Goal: Check status

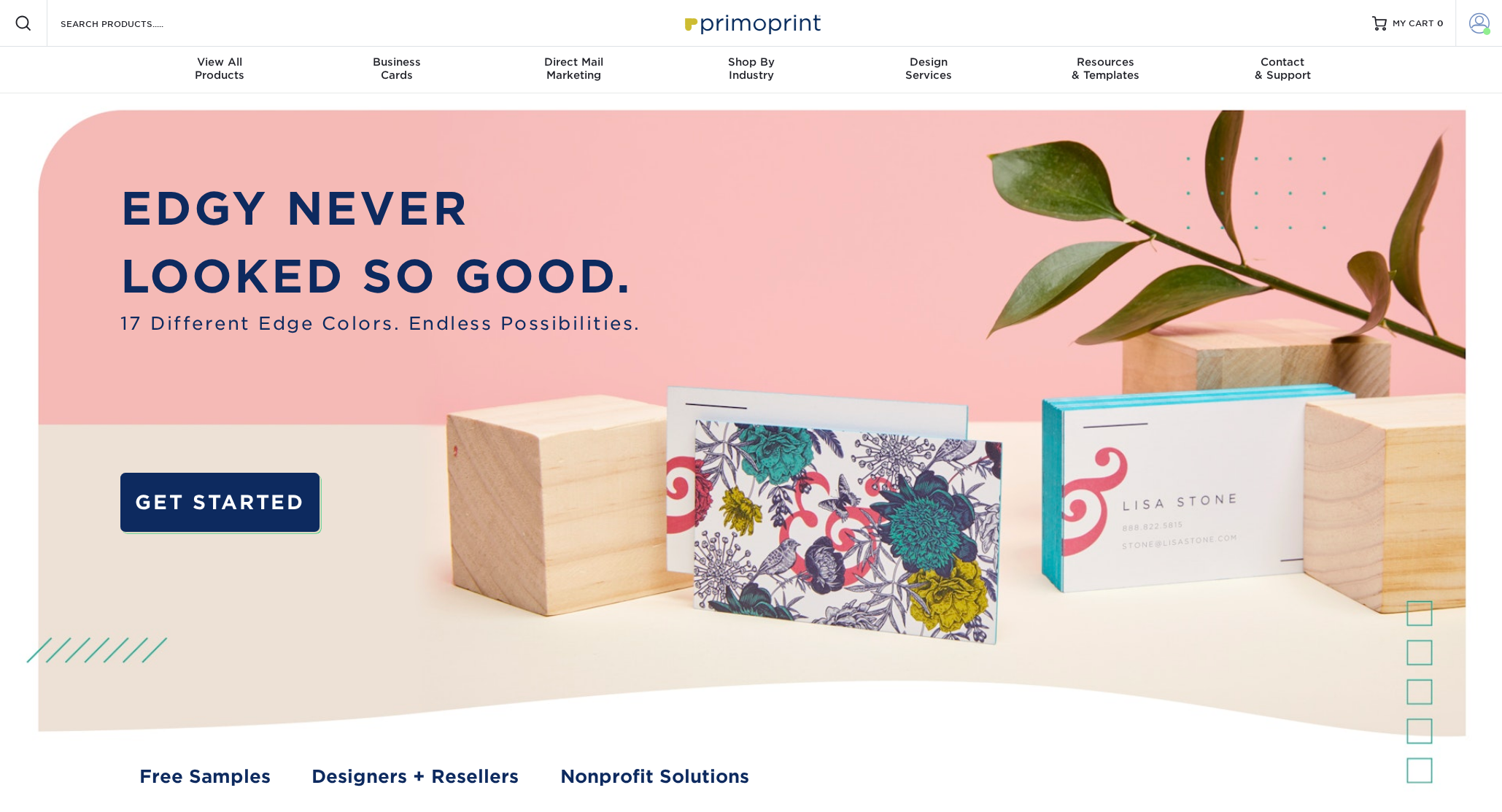
click at [1476, 27] on span at bounding box center [1479, 23] width 21 height 21
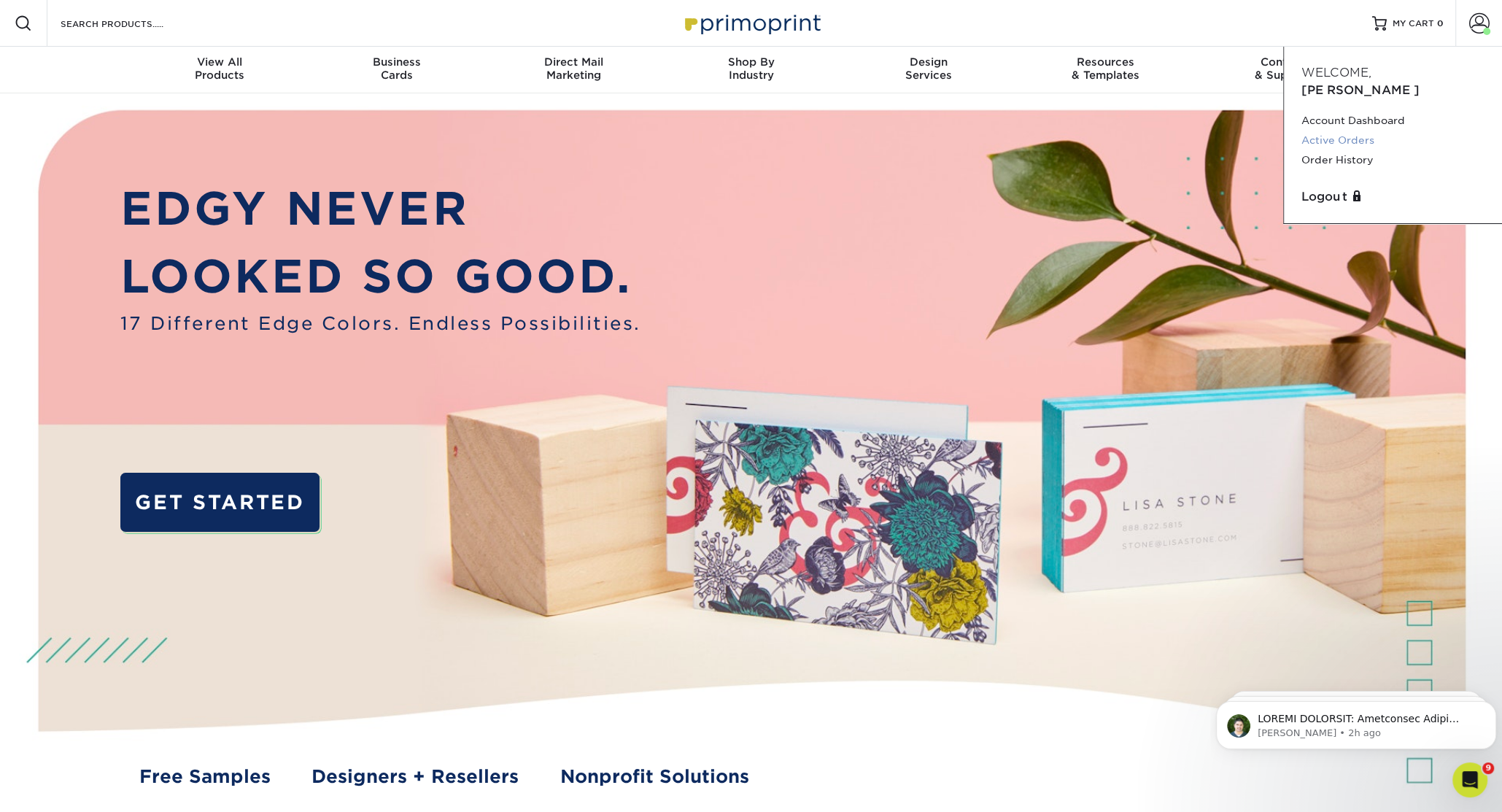
click at [1330, 131] on link "Active Orders" at bounding box center [1393, 141] width 183 height 20
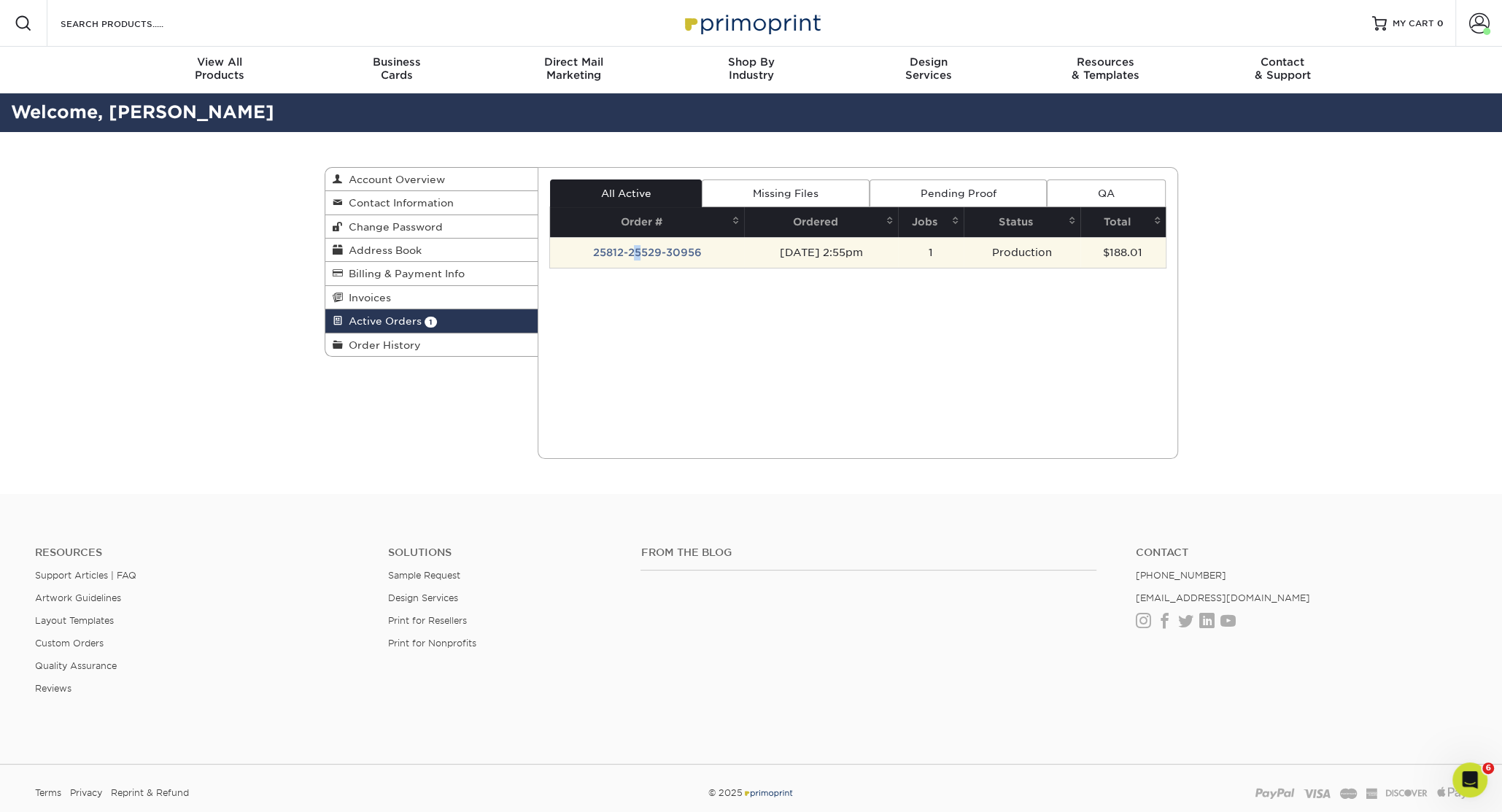
click at [632, 257] on td "25812-25529-30956" at bounding box center [647, 252] width 194 height 31
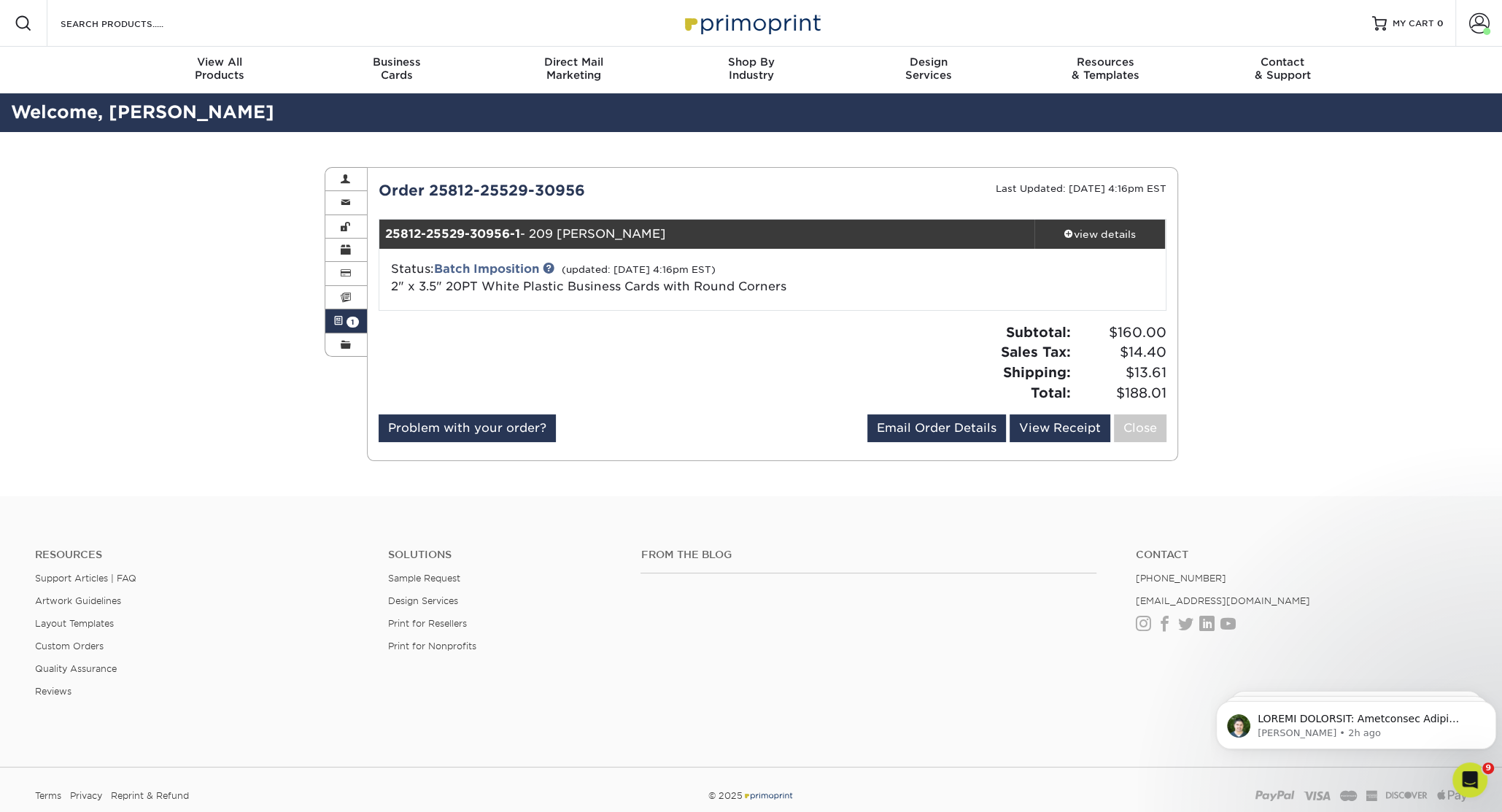
click at [677, 296] on div "Status: Batch Imposition (updated: [DATE] 4:16pm EST) 2" x 3.5" 20PT White Plas…" at bounding box center [772, 280] width 808 height 62
click at [676, 289] on link "2" x 3.5" 20PT White Plastic Business Cards with Round Corners" at bounding box center [588, 286] width 395 height 14
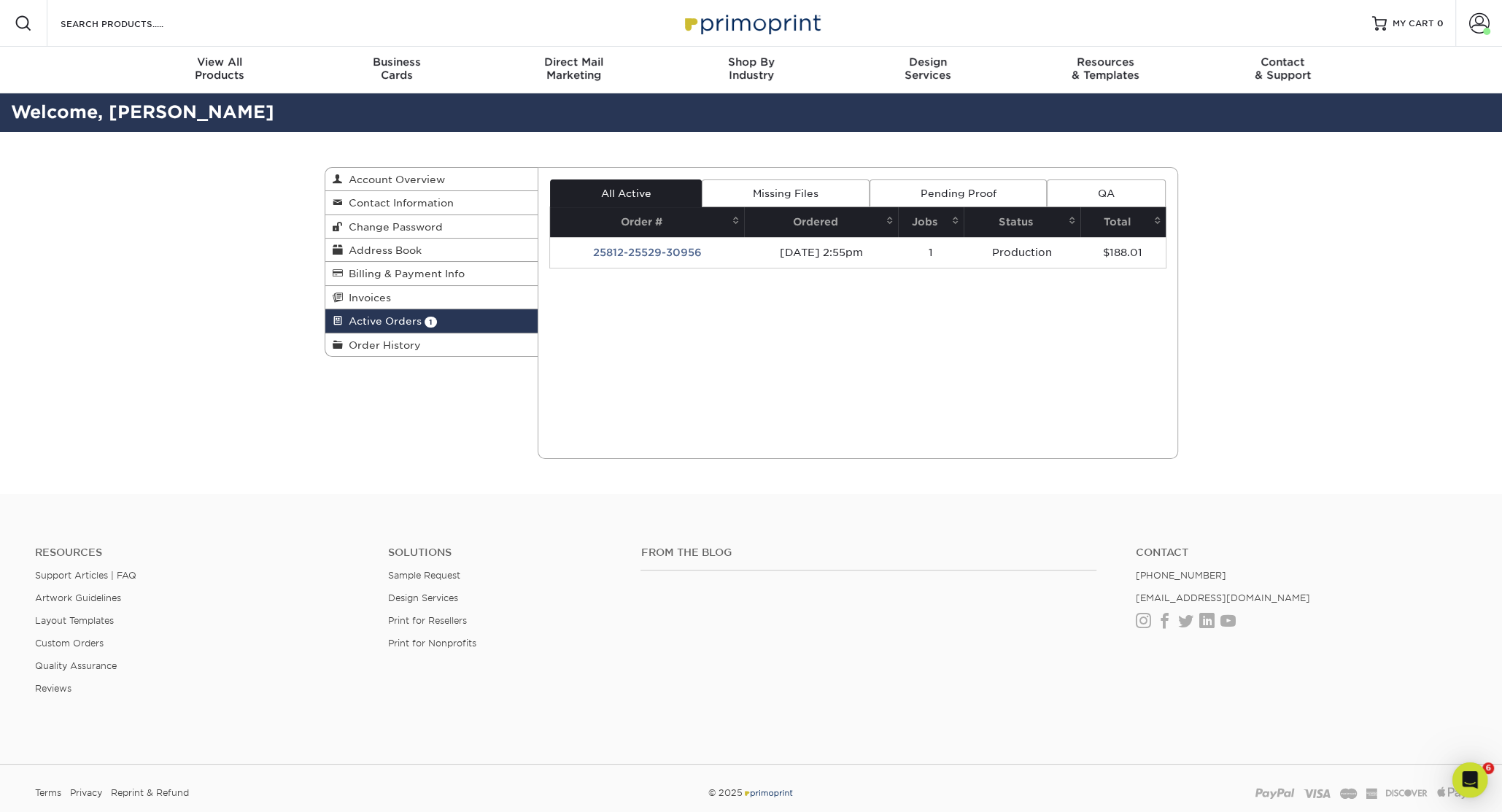
click at [1351, 473] on div "Active Orders Account Overview Contact Information Change Password Address Book…" at bounding box center [751, 313] width 1502 height 362
click at [1158, 222] on span at bounding box center [1157, 220] width 12 height 12
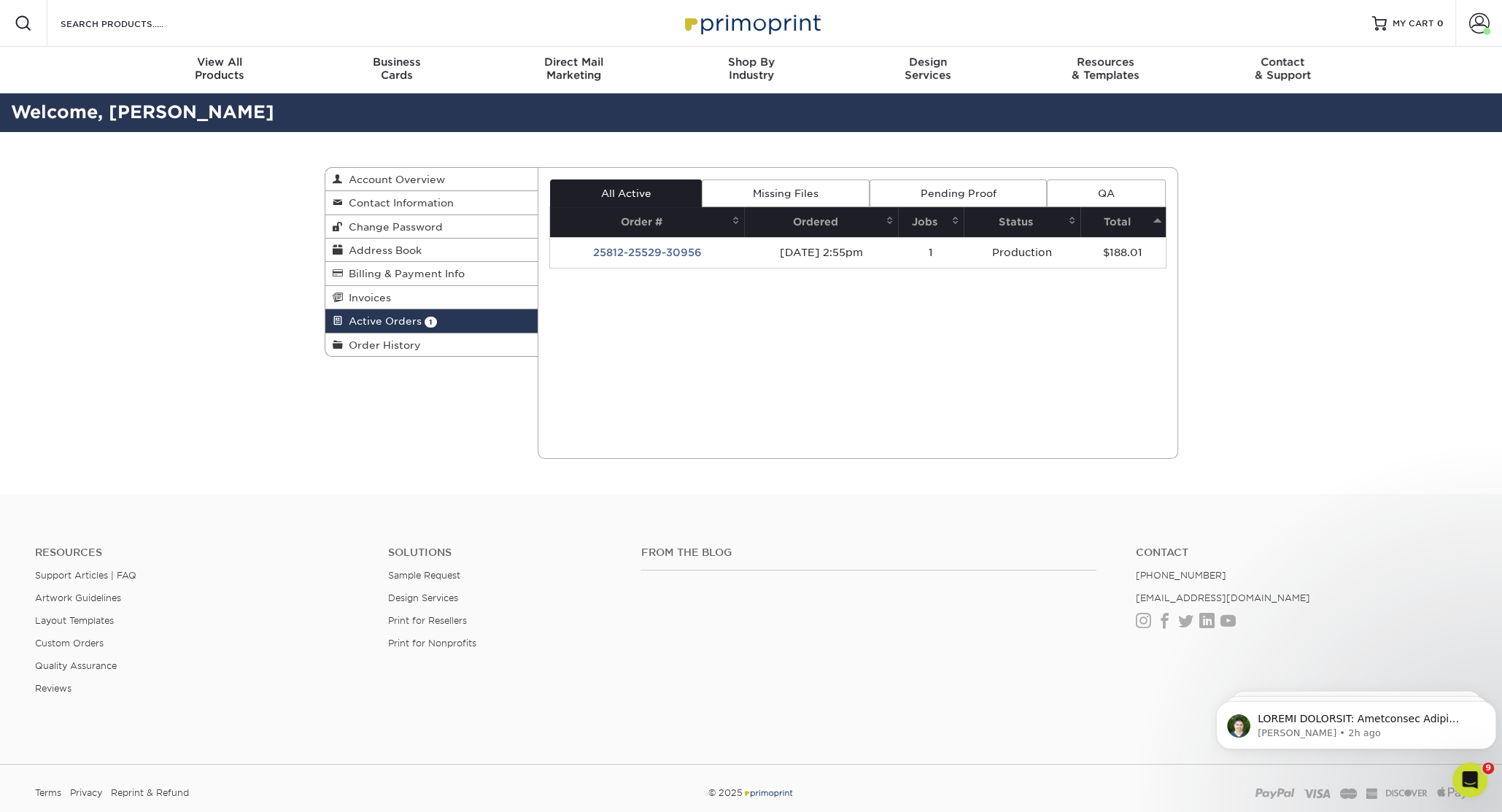
click at [1158, 222] on span at bounding box center [1157, 220] width 12 height 12
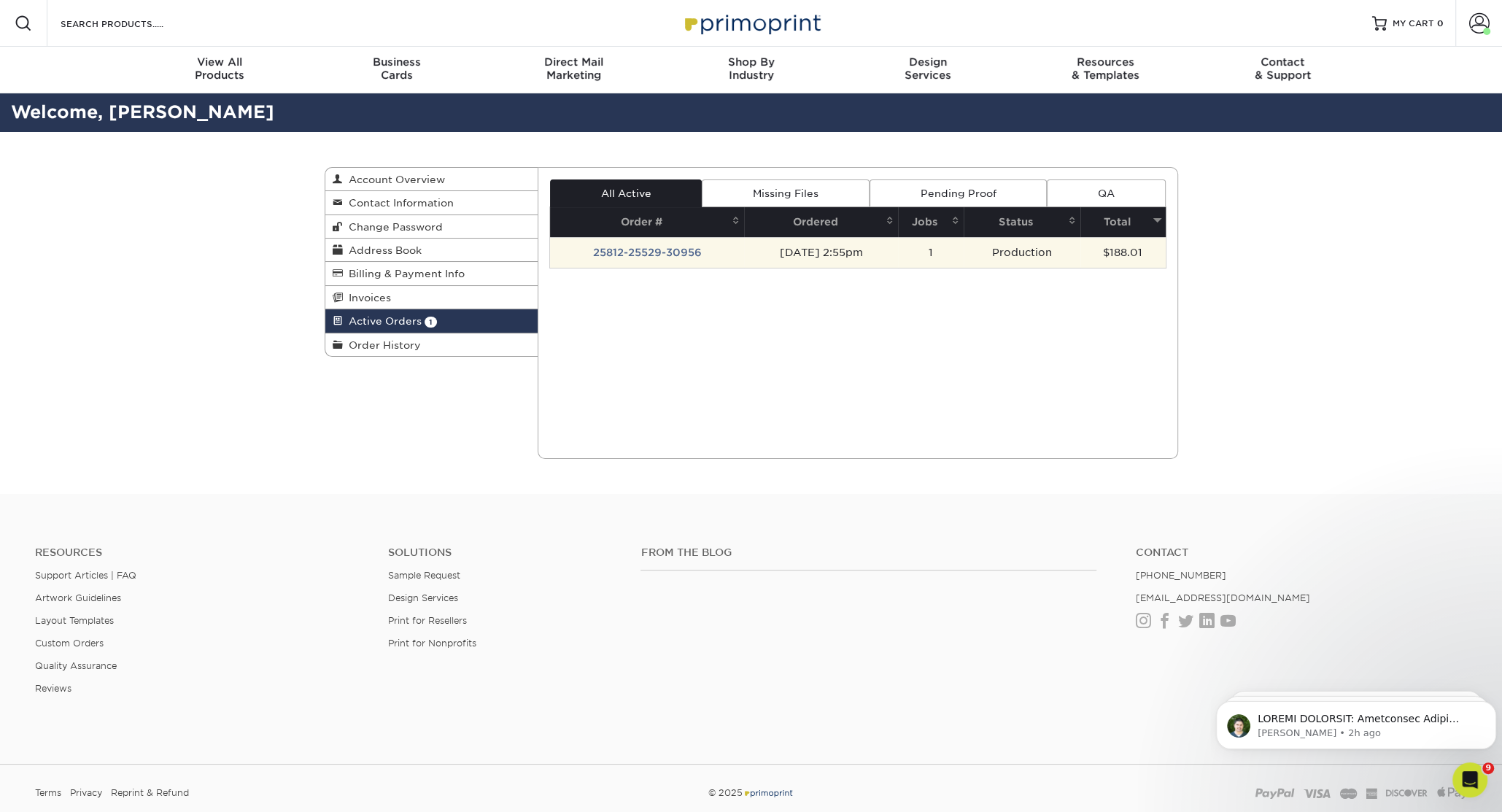
click at [813, 257] on td "[DATE] 2:55pm" at bounding box center [820, 252] width 154 height 31
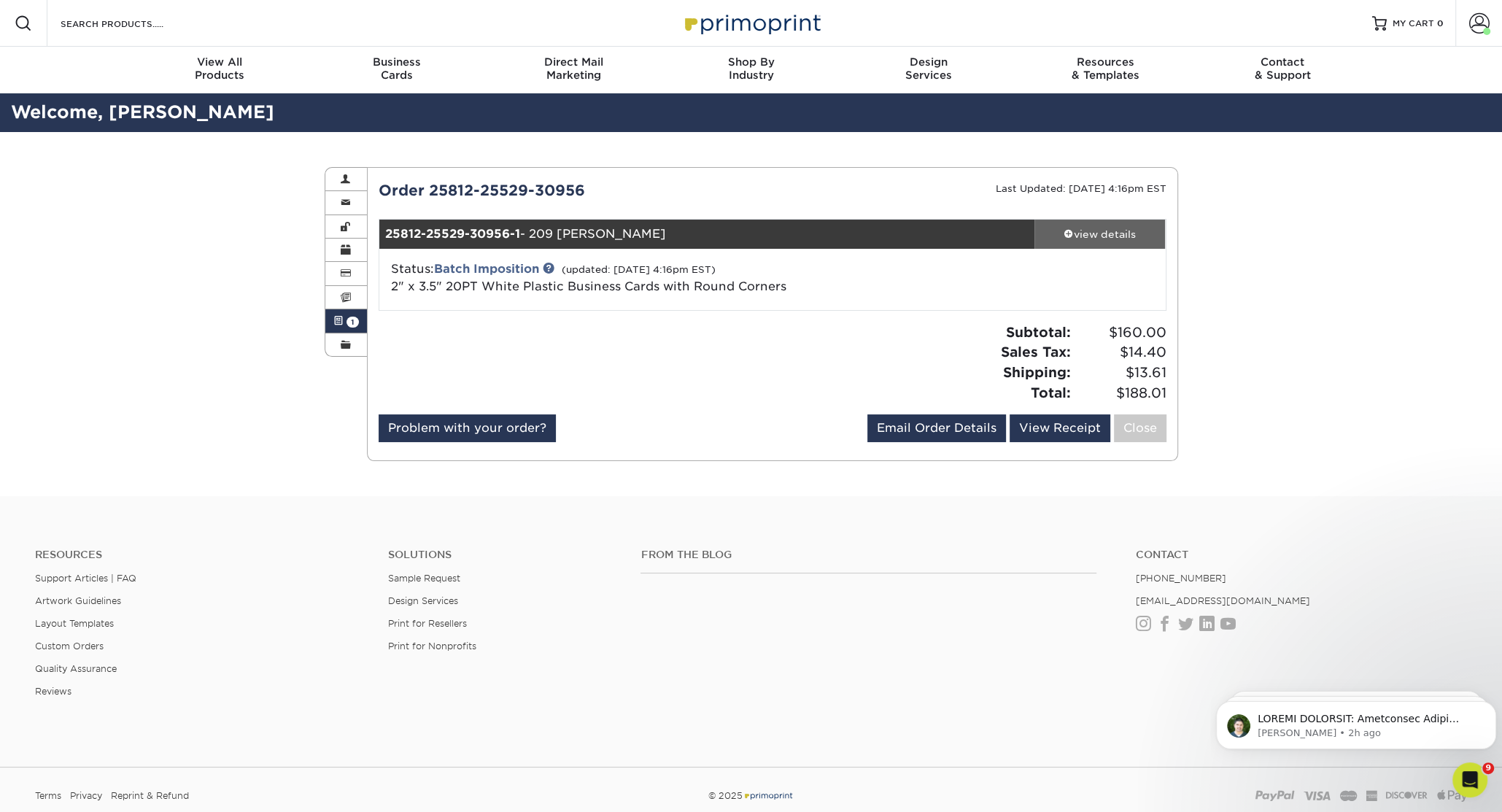
click at [1067, 234] on span at bounding box center [1068, 233] width 10 height 10
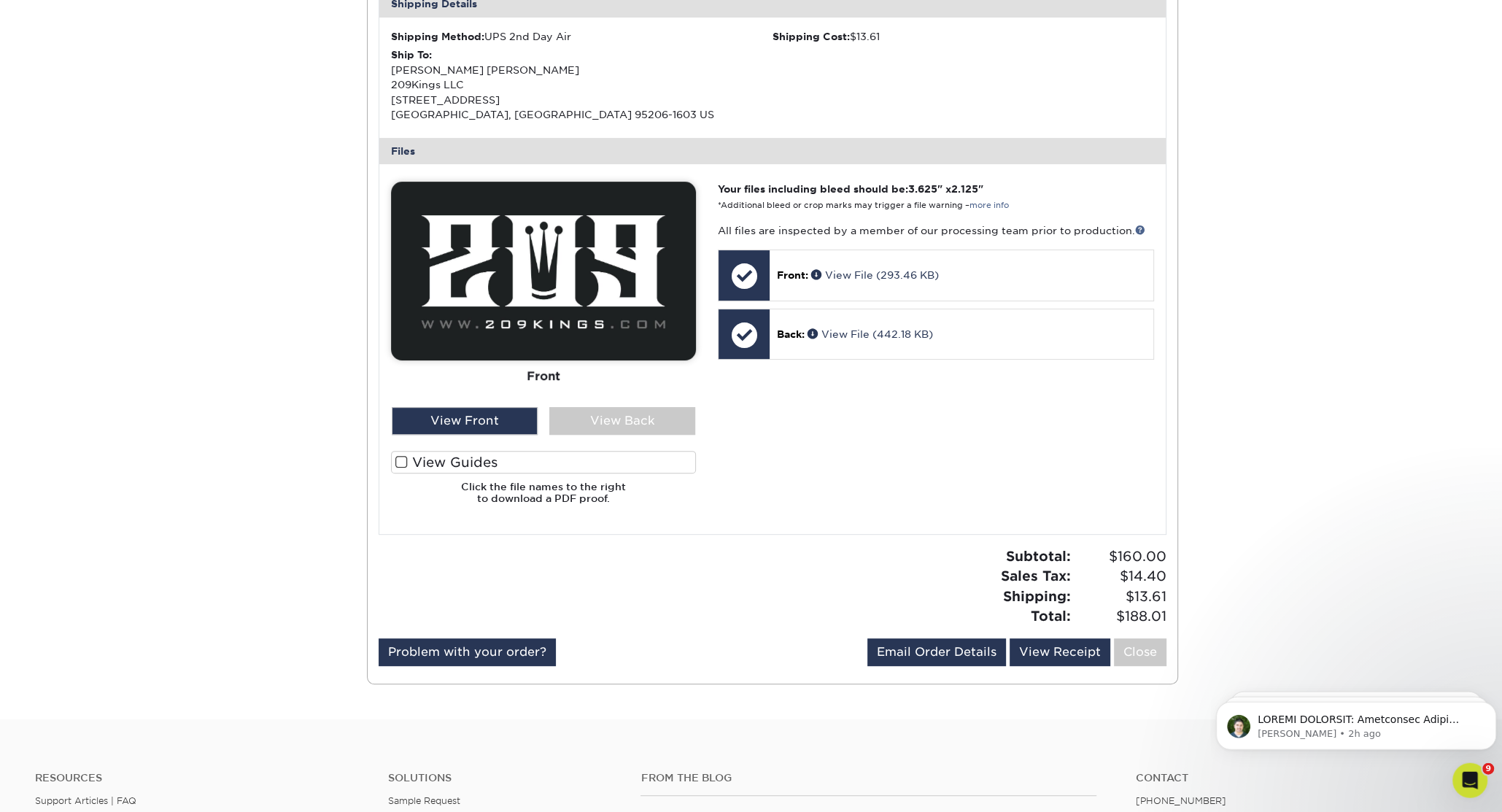
scroll to position [536, 0]
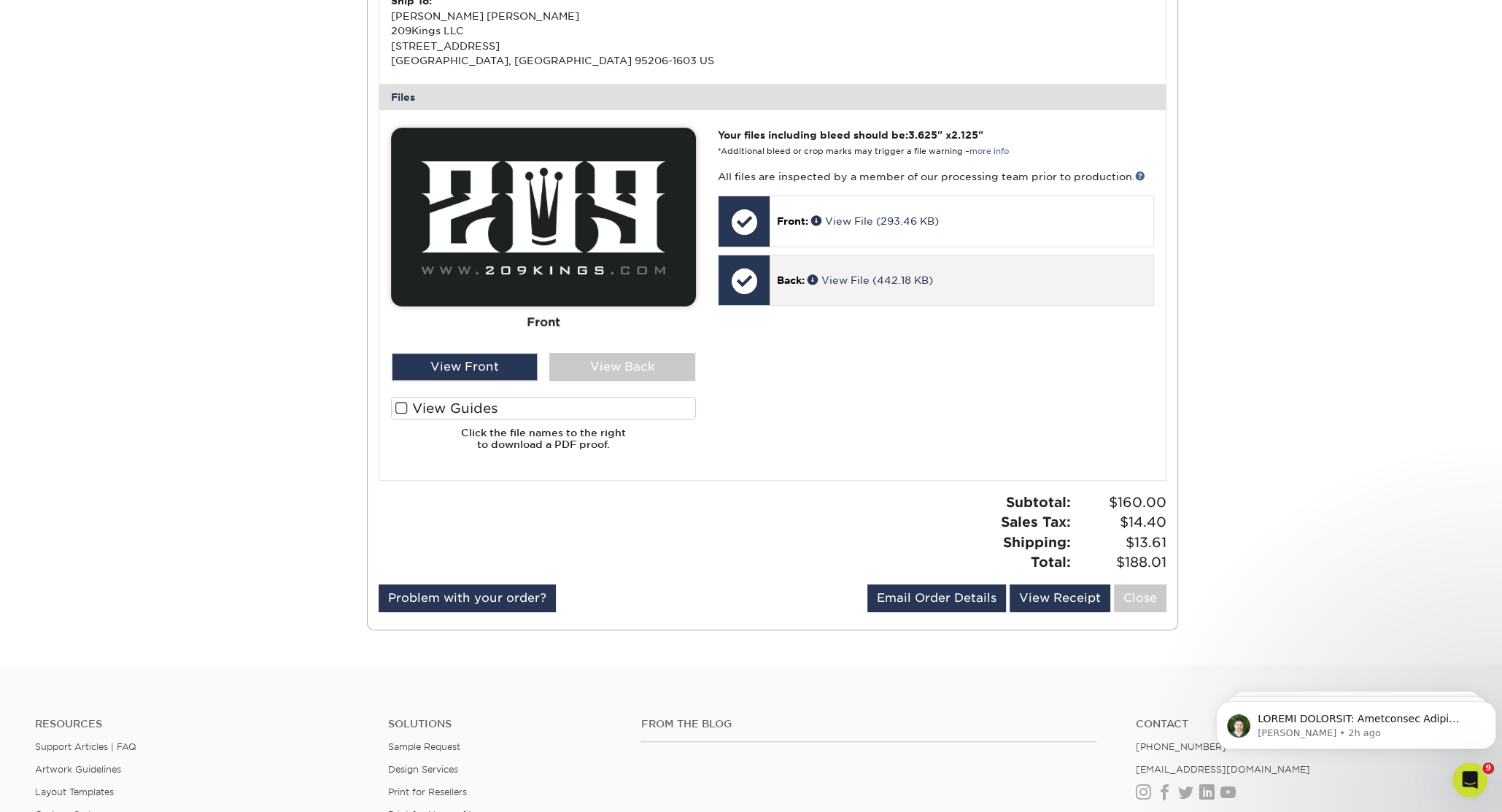
click at [919, 287] on p "Back: View File (442.18 KB)" at bounding box center [960, 280] width 369 height 15
click at [971, 285] on p "Back: View File (442.18 KB)" at bounding box center [960, 280] width 369 height 15
click at [635, 364] on div "View Back" at bounding box center [622, 366] width 146 height 27
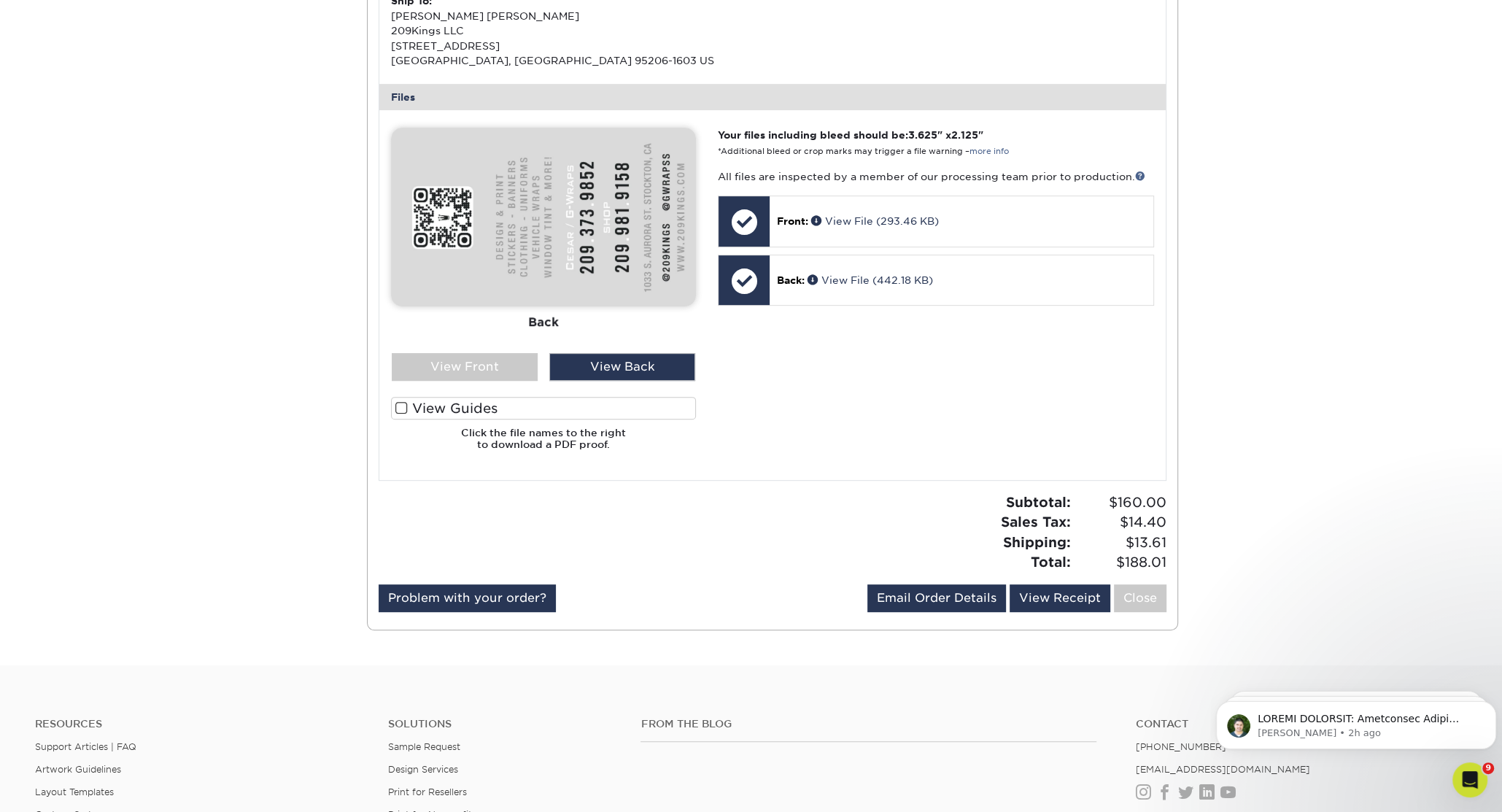
click at [1265, 349] on div "Active Orders Account Overview Contact Information Change Password Address Book…" at bounding box center [751, 130] width 1502 height 1069
